Goal: Information Seeking & Learning: Learn about a topic

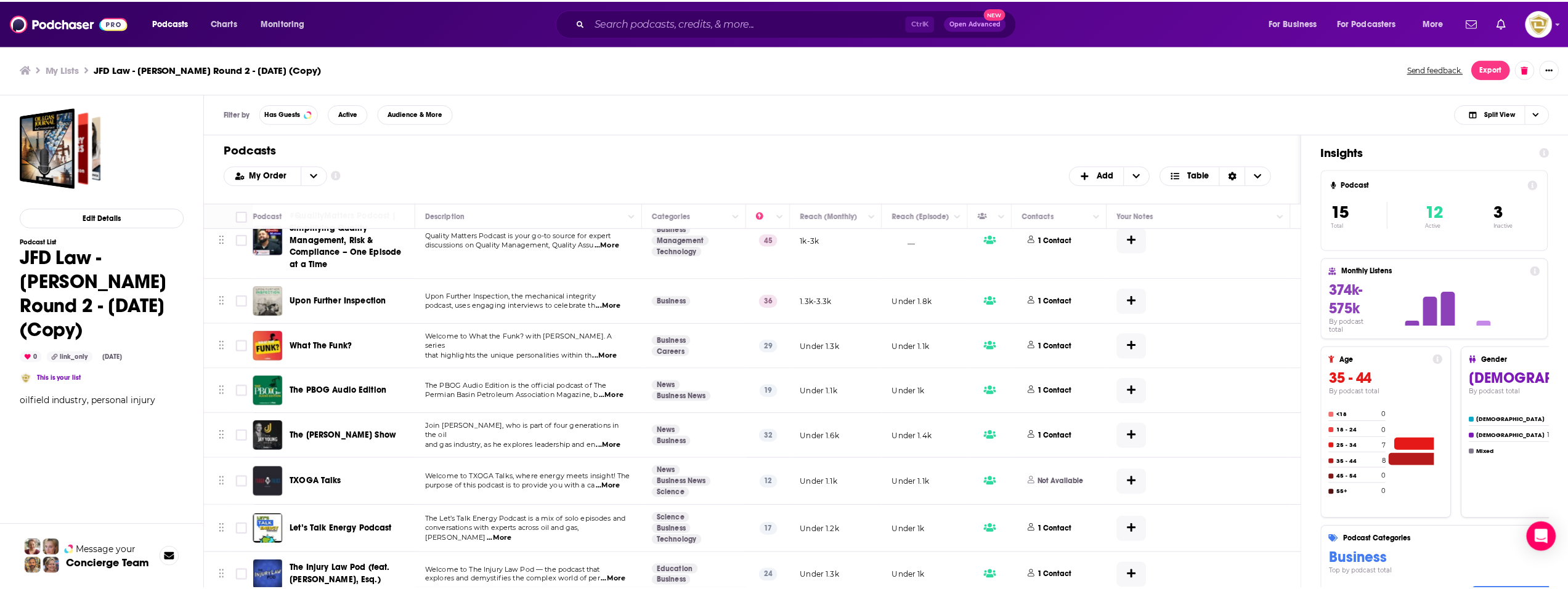
scroll to position [384, 0]
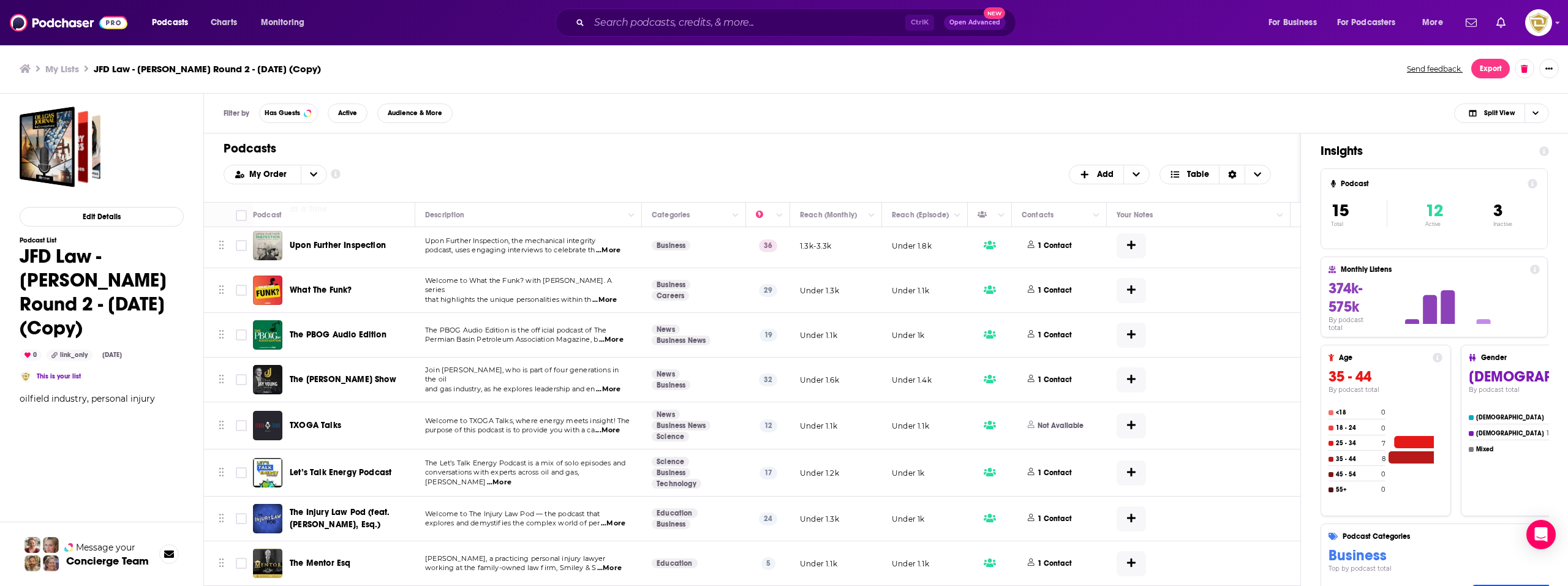
click at [343, 285] on span "What The Funk?" at bounding box center [320, 290] width 62 height 10
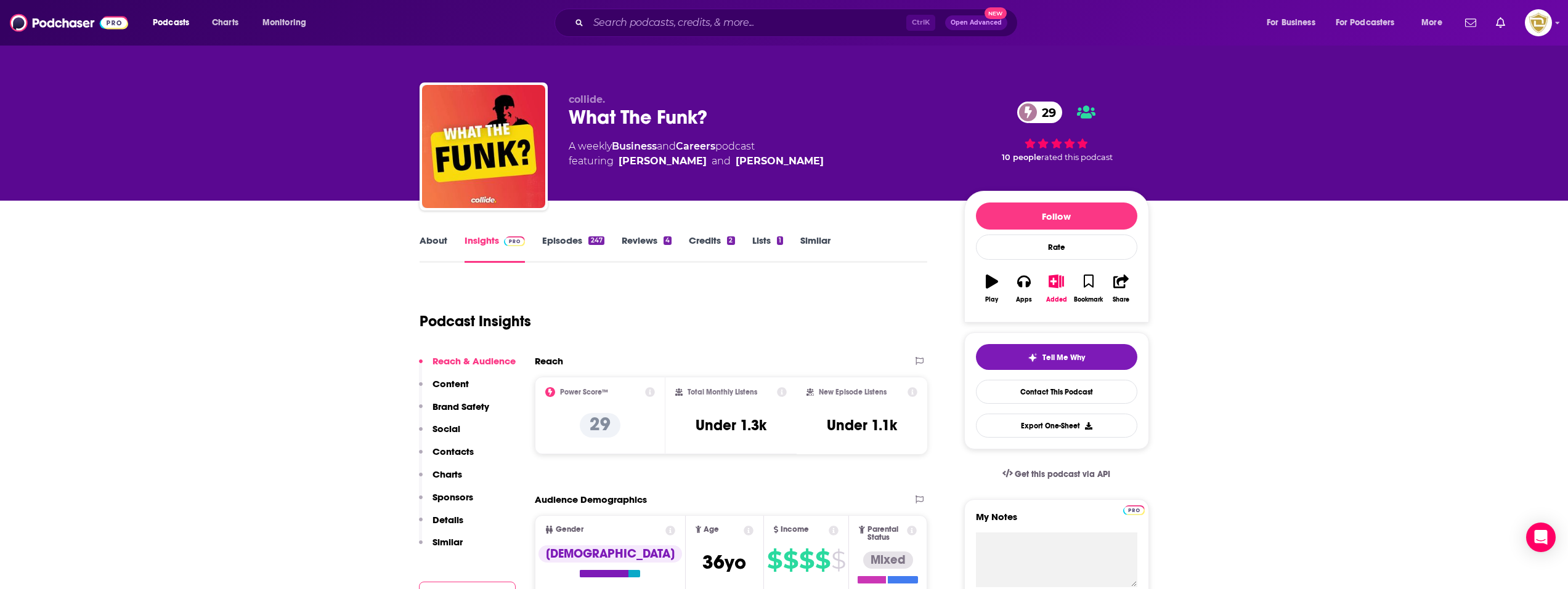
click at [427, 246] on link "About" at bounding box center [433, 249] width 28 height 28
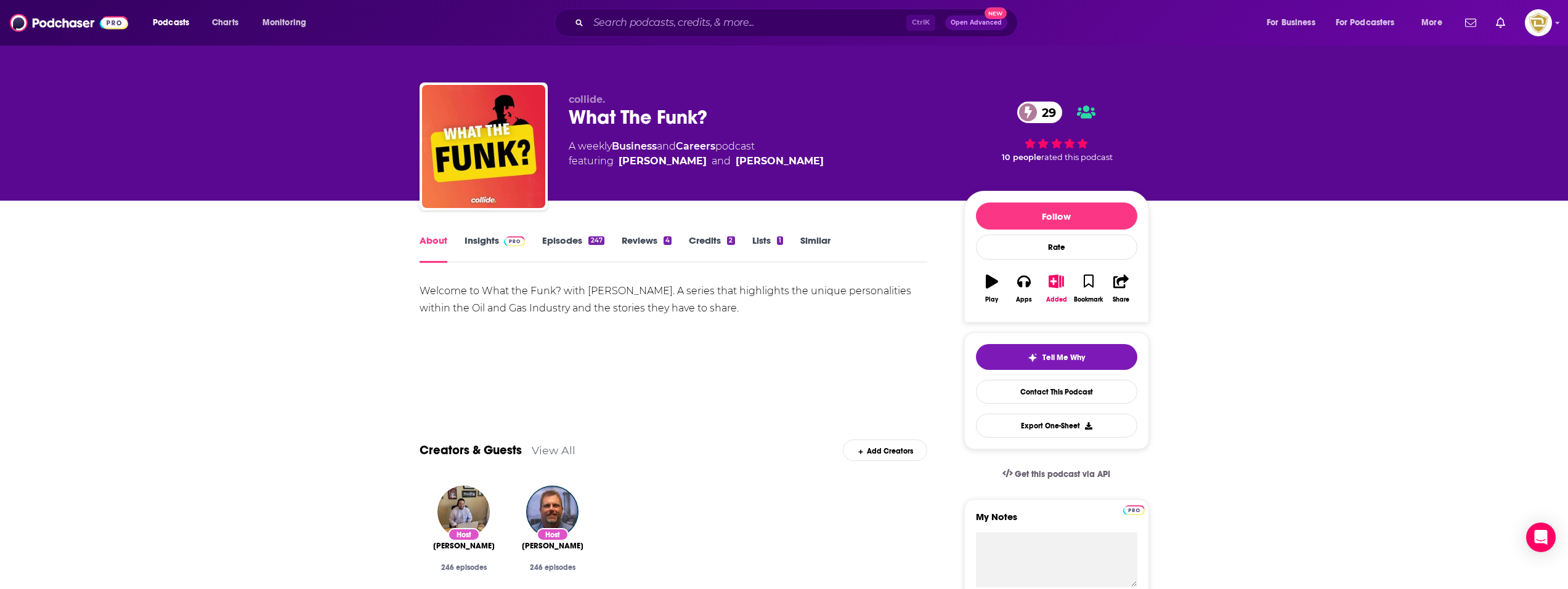
click at [508, 235] on span at bounding box center [515, 241] width 22 height 12
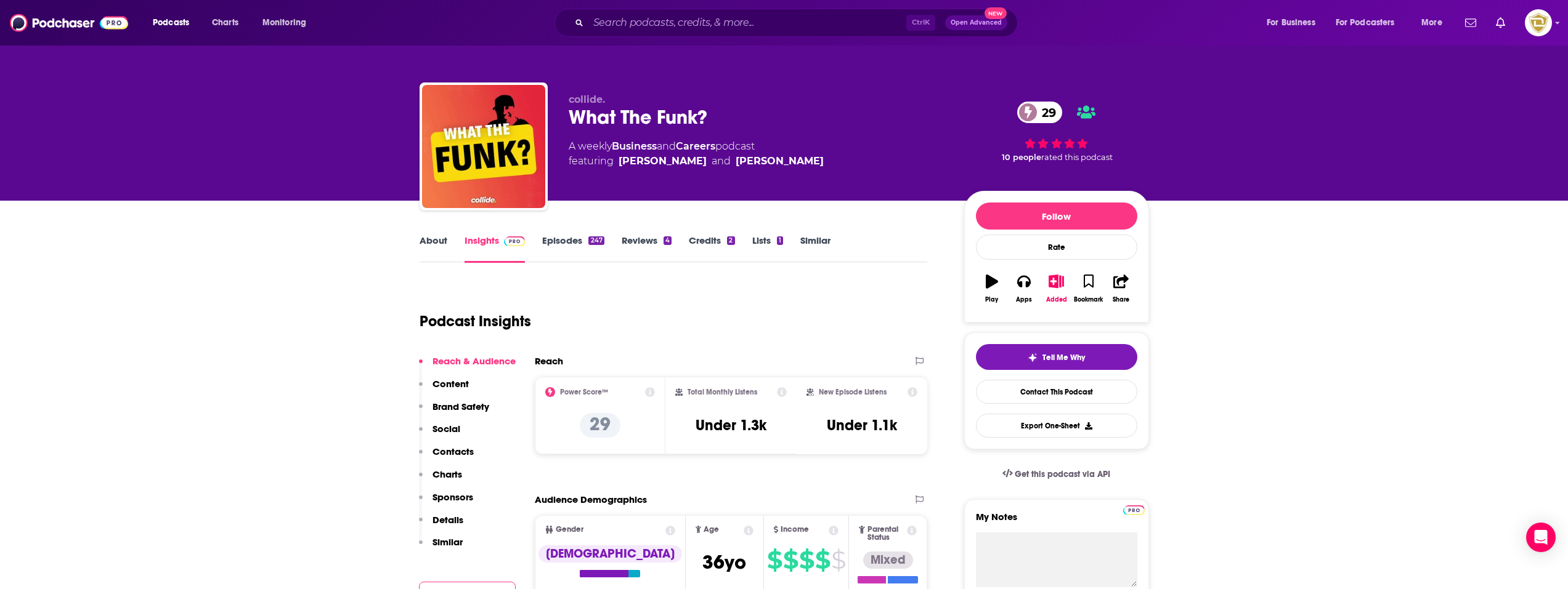
click at [583, 241] on link "Episodes 247" at bounding box center [573, 249] width 62 height 28
